Goal: Communication & Community: Ask a question

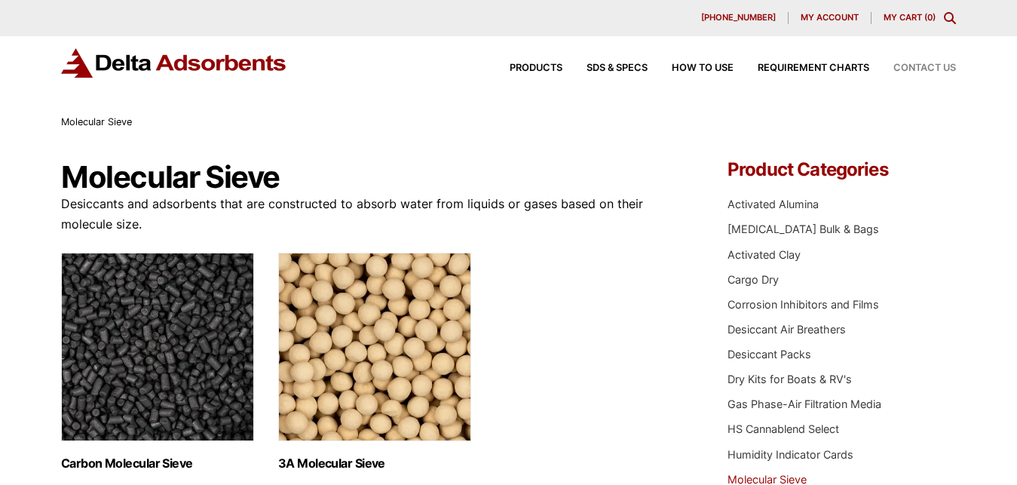
click at [928, 65] on span "Contact Us" at bounding box center [925, 68] width 63 height 10
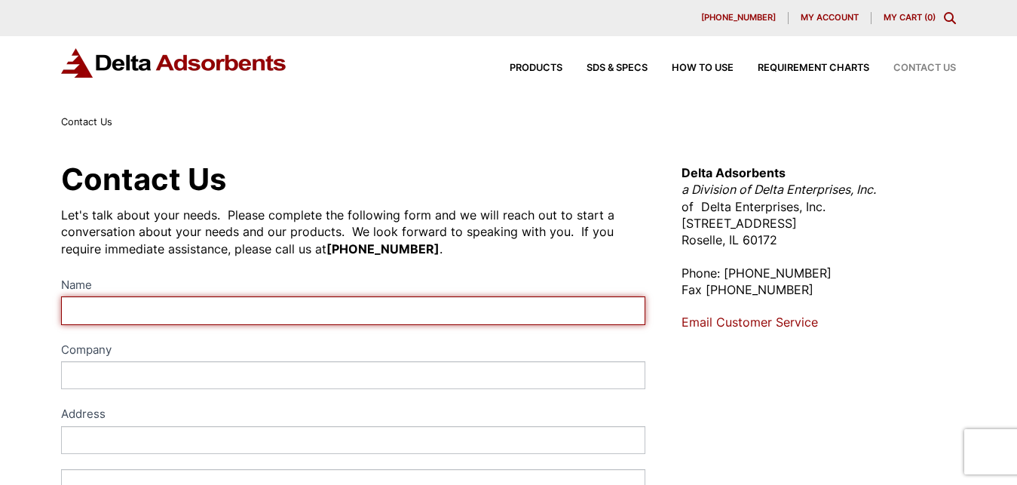
click at [232, 312] on input "Name" at bounding box center [353, 310] width 585 height 28
type input "Aloysia carla"
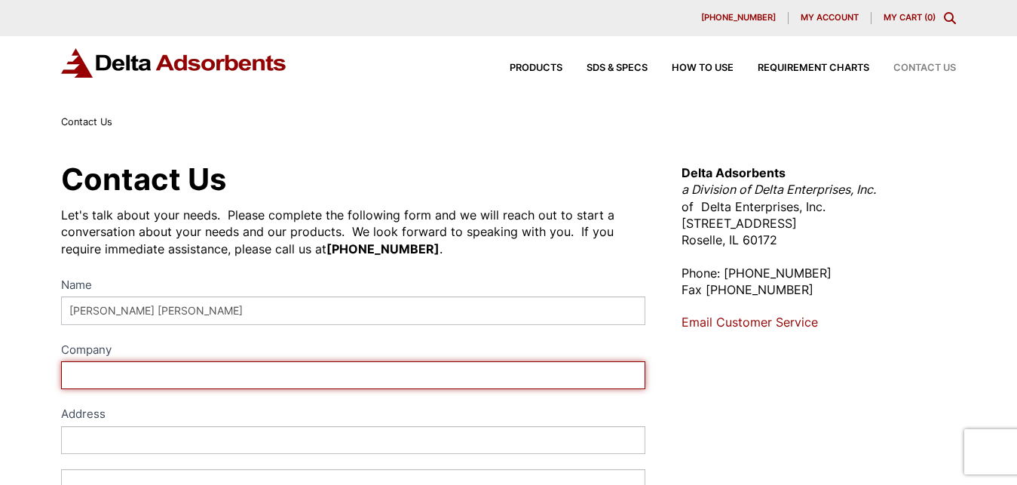
click at [143, 374] on input "Company" at bounding box center [353, 375] width 585 height 28
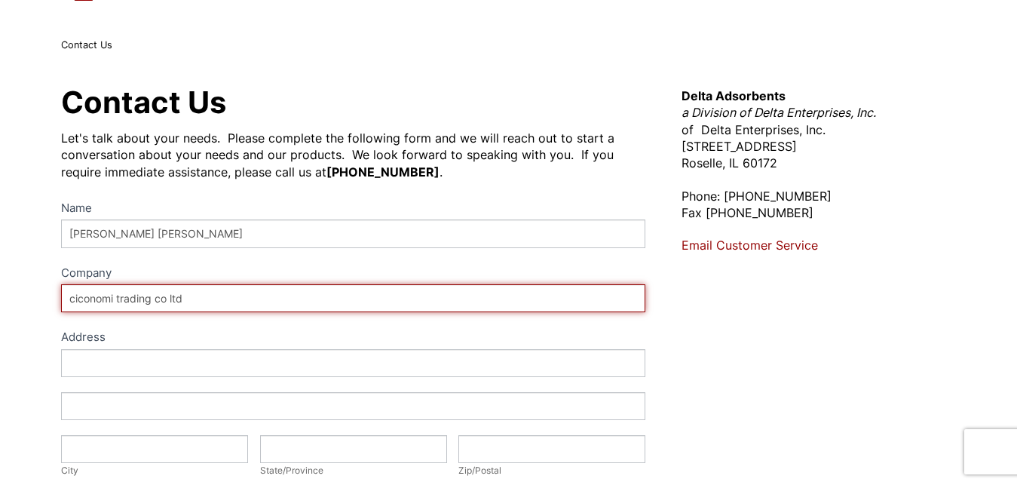
scroll to position [154, 0]
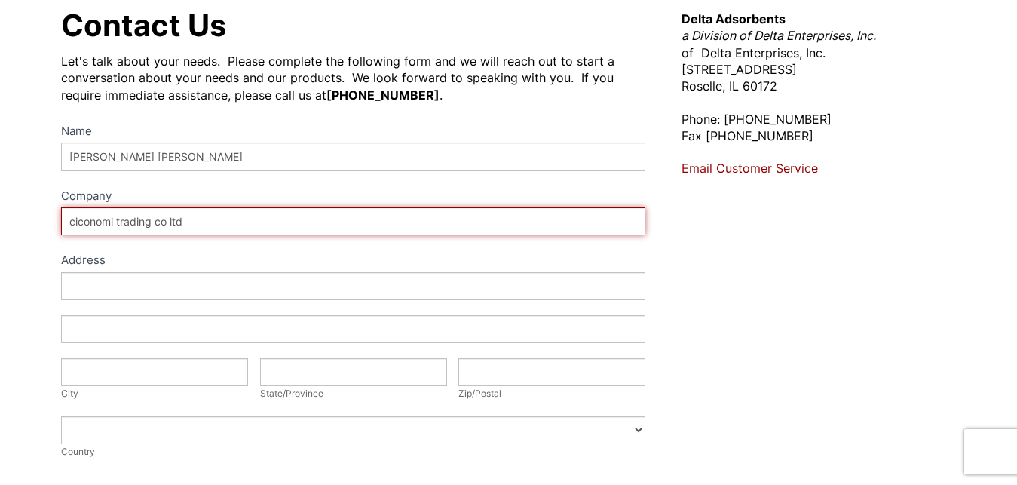
type input "ciconomi trading co ltd"
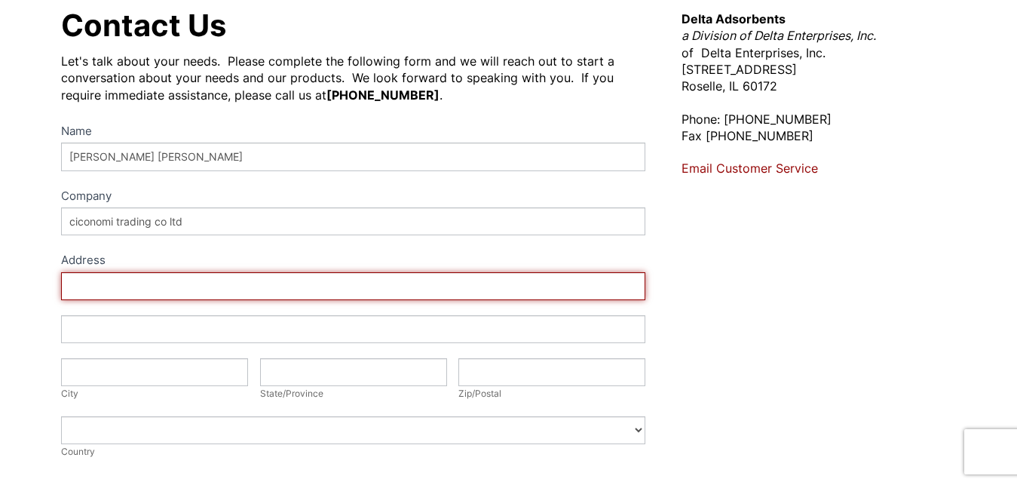
click at [131, 286] on input "Address" at bounding box center [353, 286] width 585 height 28
click at [132, 286] on input "Address" at bounding box center [353, 286] width 585 height 28
click at [114, 293] on input "Address" at bounding box center [353, 286] width 585 height 28
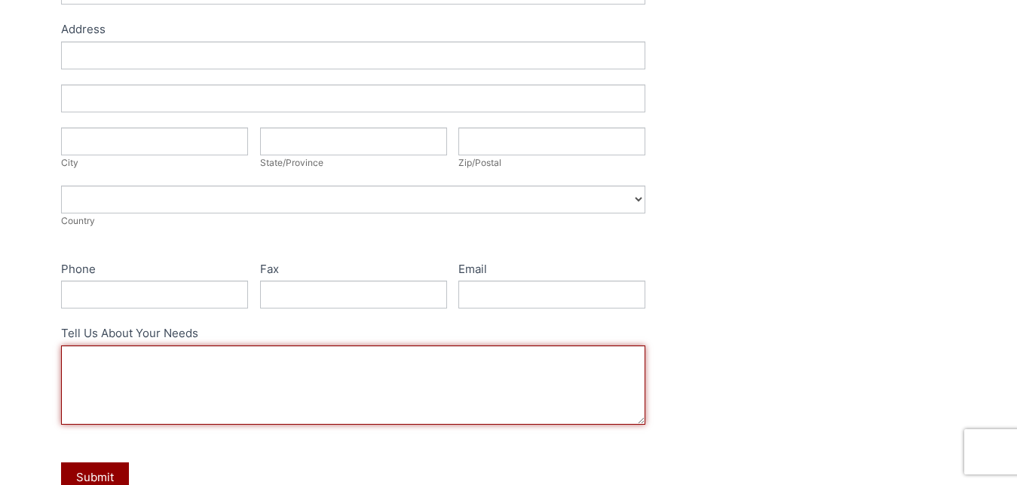
paste textarea "Hello Dear, We need your company product details, prices, catalog with good pri…"
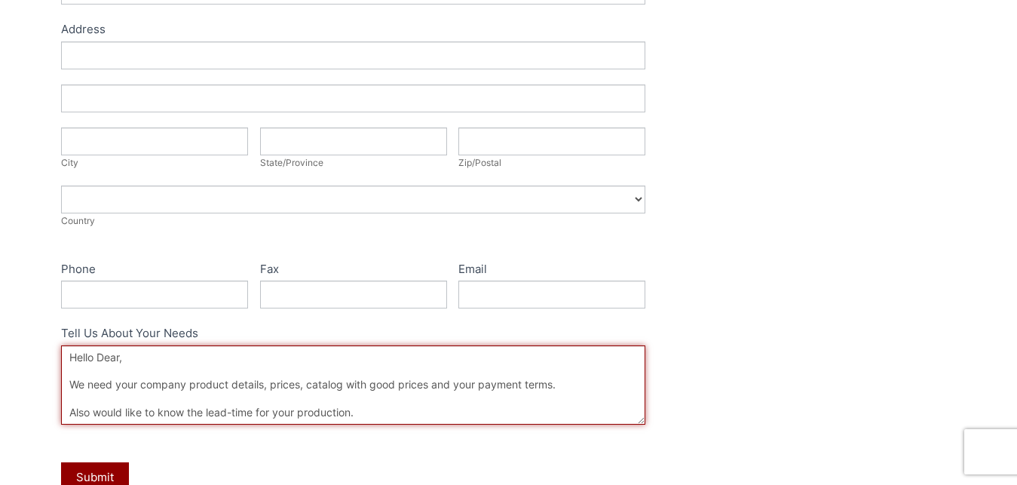
scroll to position [161, 0]
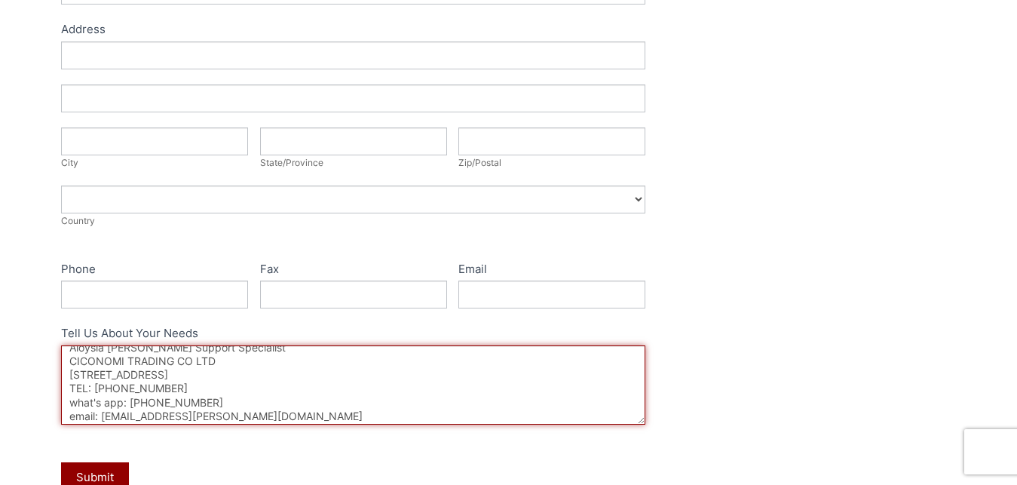
drag, startPoint x: 69, startPoint y: 391, endPoint x: 265, endPoint y: 386, distance: 196.2
click at [265, 387] on textarea "Hello Dear, We need your company product details, prices, catalog with good pri…" at bounding box center [353, 384] width 585 height 79
type textarea "Hello Dear, We need your company product details, prices, catalog with good pri…"
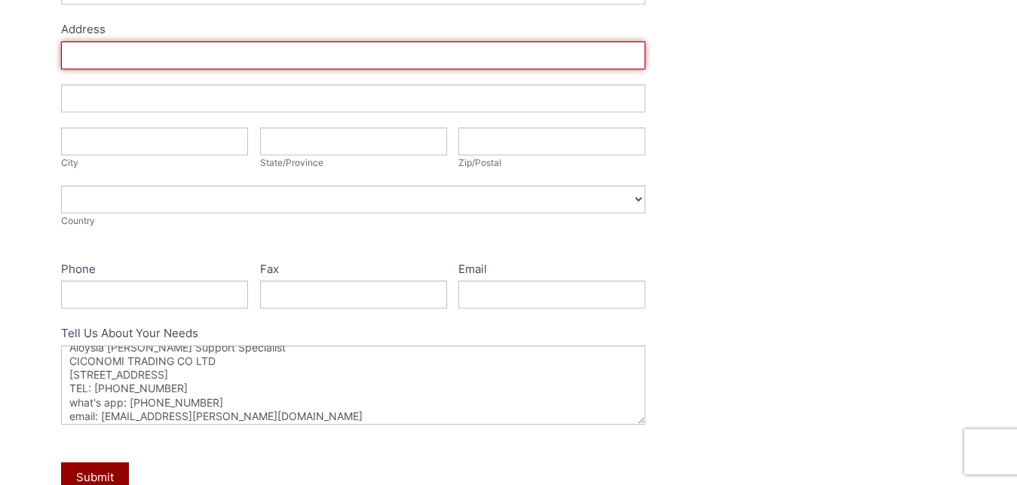
paste input "Daimlerstraße 1, 76742 Wörth am Rhein"
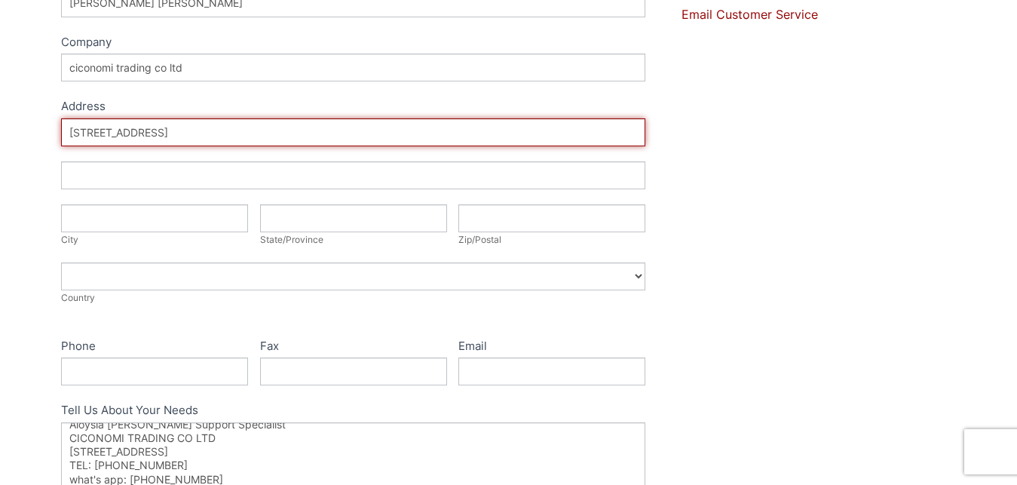
scroll to position [385, 0]
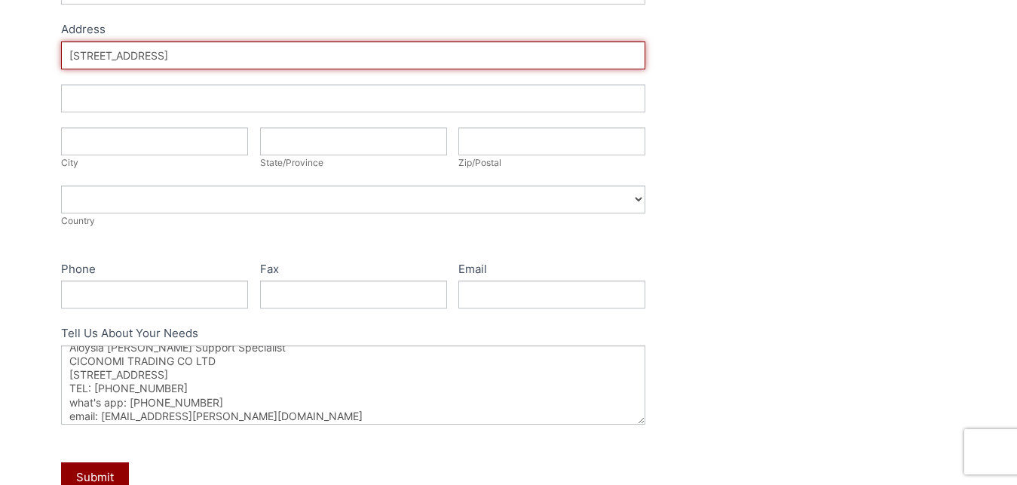
type input "Daimlerstraße 1, 76742 Wörth am Rhein"
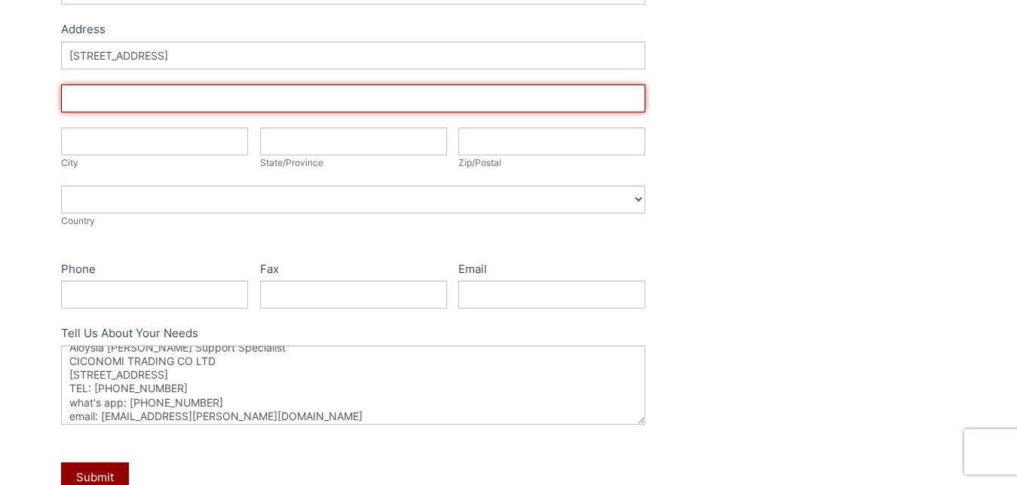
paste input "Daimlerstraße 1, 76742 Wörth am Rhein"
type input "Daimlerstraße 1, 76742 Wörth am Rhein"
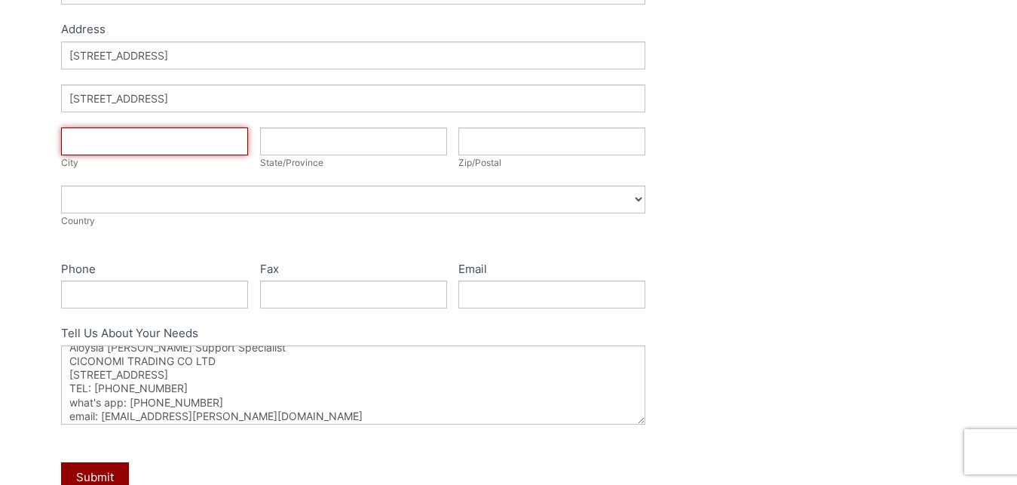
click at [133, 146] on input "City" at bounding box center [154, 141] width 187 height 28
type input "BERLIN"
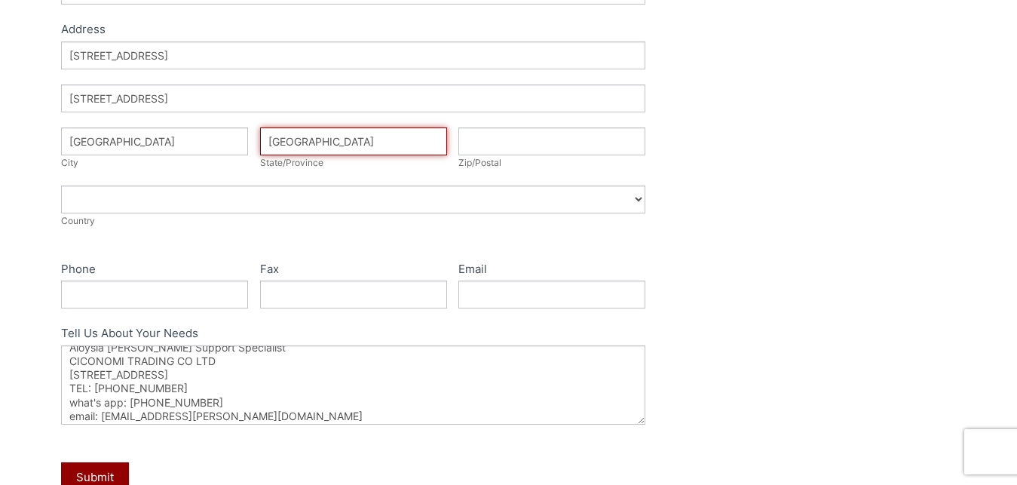
type input "berlin"
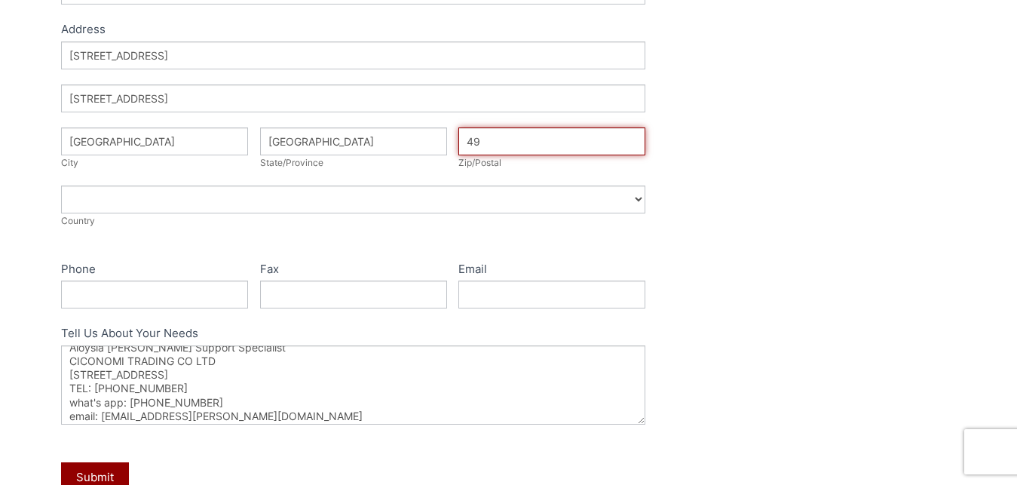
type input "49"
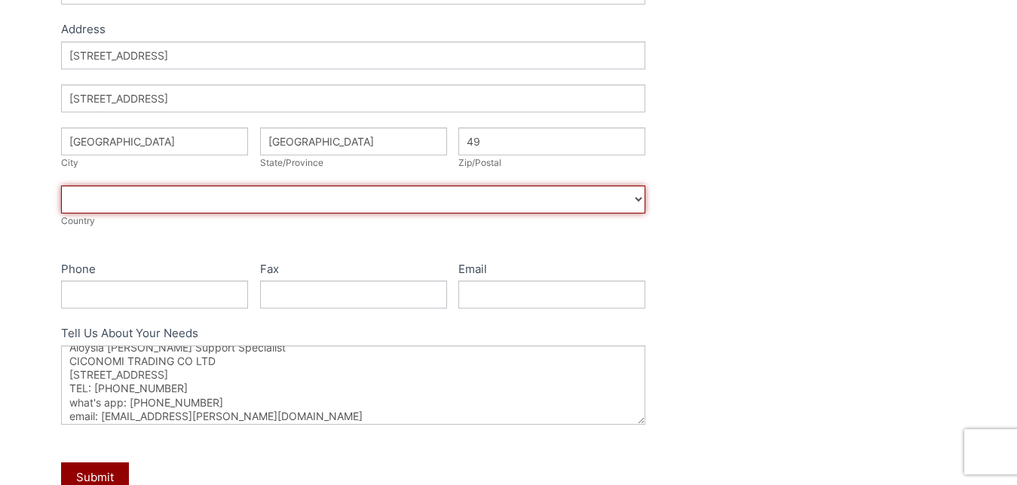
select select "Germany"
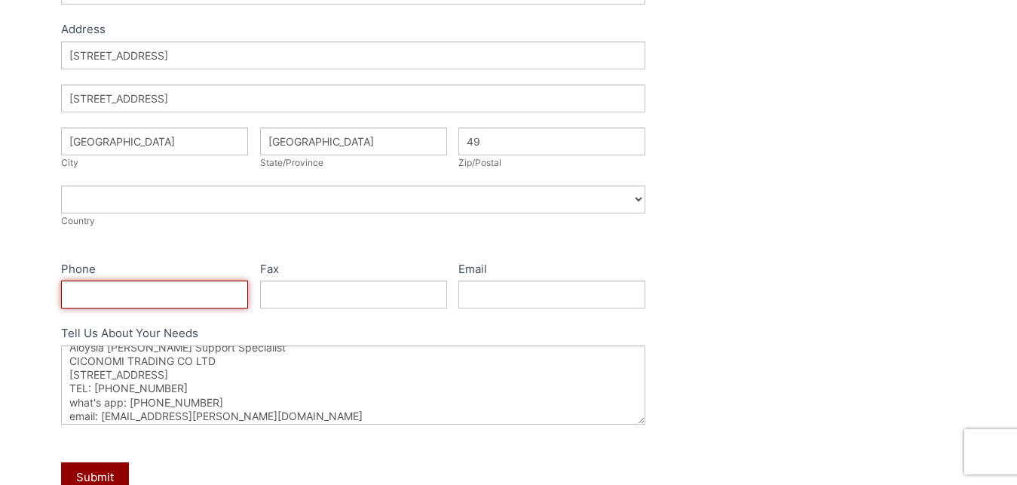
click at [130, 297] on input "Phone" at bounding box center [154, 295] width 187 height 28
click at [129, 297] on input "Phone" at bounding box center [154, 295] width 187 height 28
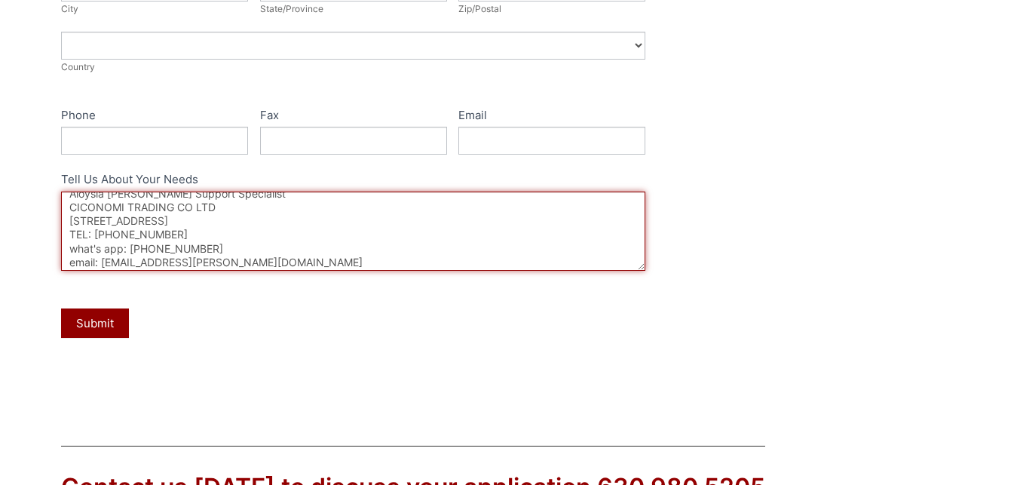
drag, startPoint x: 130, startPoint y: 264, endPoint x: 215, endPoint y: 261, distance: 84.5
click at [215, 261] on textarea "Hello Dear, We need your company product details, prices, catalog with good pri…" at bounding box center [353, 231] width 585 height 79
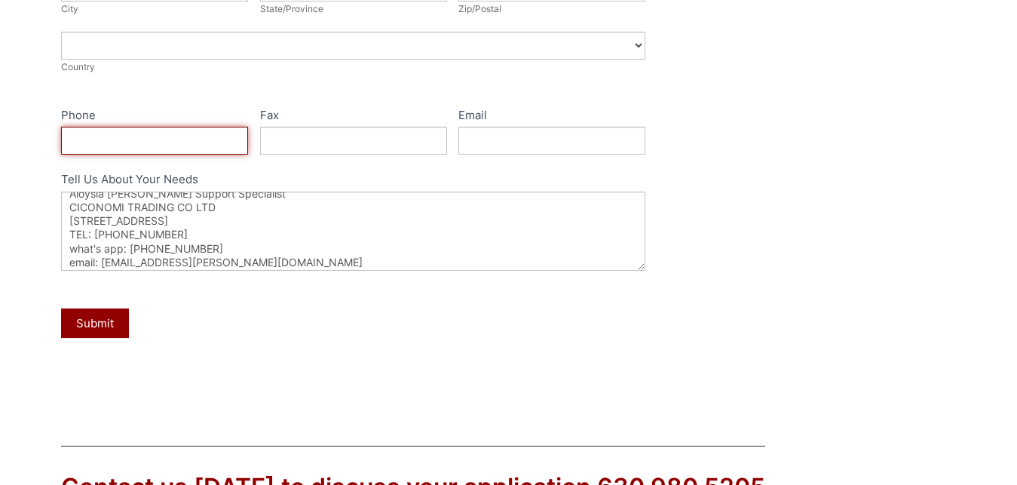
paste input "+971589032405"
type input "+971589032405"
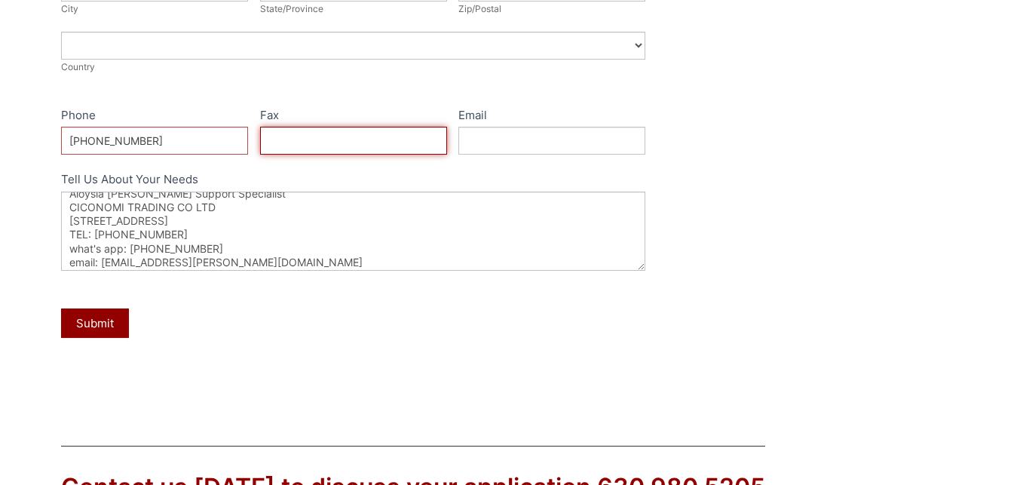
paste input "+971589032405"
type input "+971589032405"
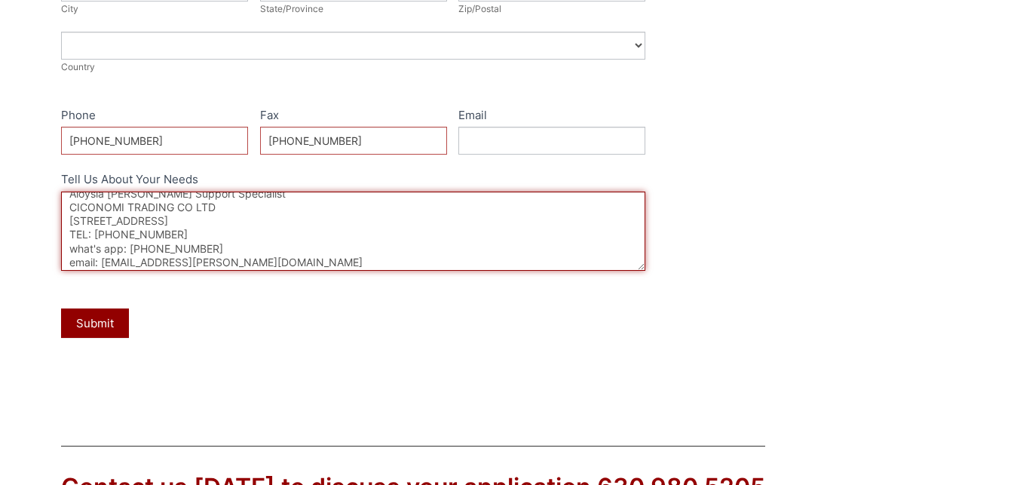
drag, startPoint x: 103, startPoint y: 277, endPoint x: 252, endPoint y: 278, distance: 149.3
click at [252, 271] on textarea "Hello Dear, We need your company product details, prices, catalog with good pri…" at bounding box center [353, 231] width 585 height 79
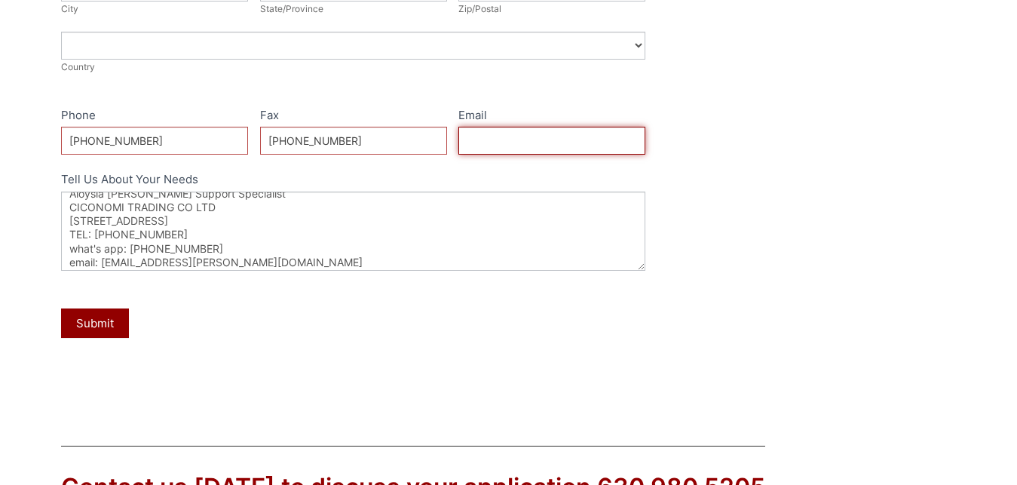
paste input "aloysia.carla@ciconomi.com"
type input "aloysia.carla@ciconomi.com"
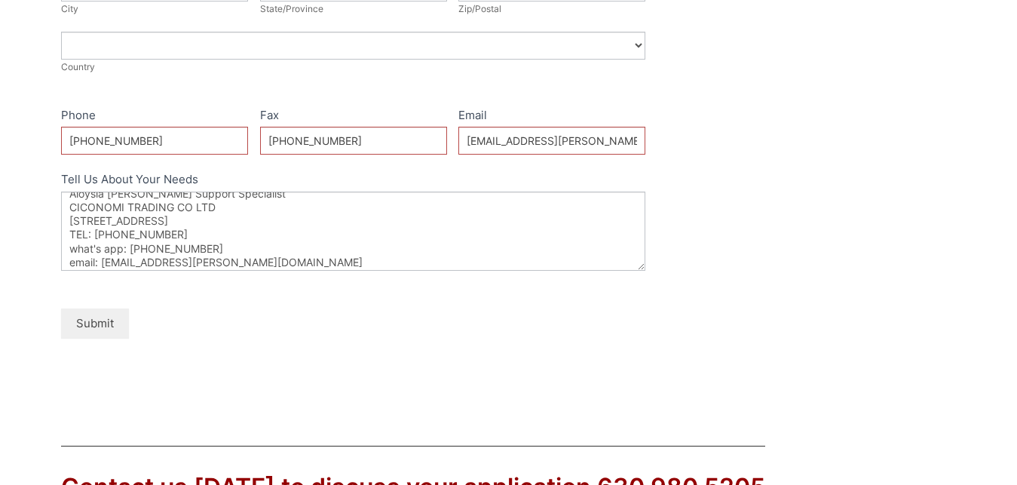
click at [93, 338] on button "Submit" at bounding box center [95, 322] width 68 height 29
